Goal: Unclear

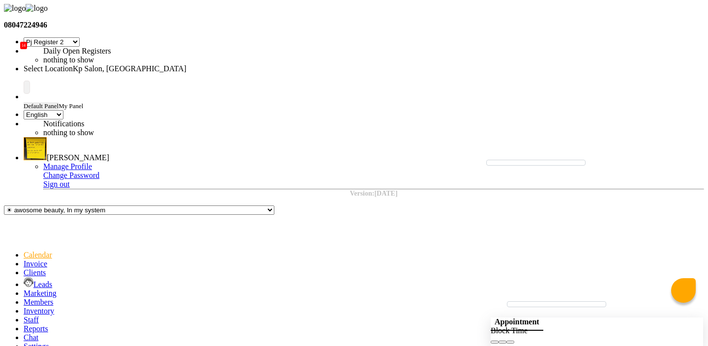
select select "15"
select select "en"
